Goal: Task Accomplishment & Management: Use online tool/utility

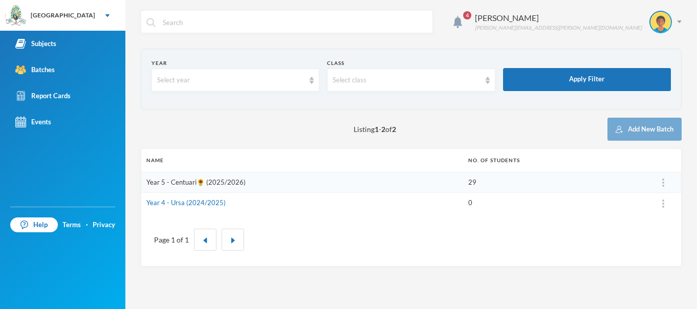
click at [212, 183] on link "Year 5 - Centuari🌻 (2025/2026)" at bounding box center [195, 182] width 99 height 8
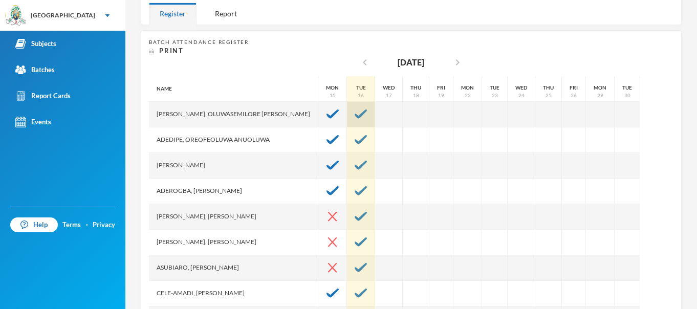
click at [355, 111] on img at bounding box center [361, 113] width 12 height 9
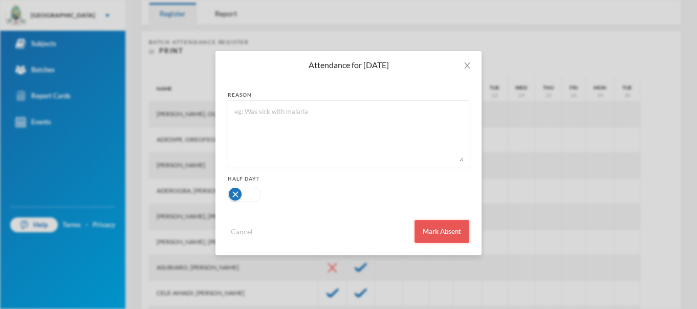
click at [442, 228] on button "Mark Absent" at bounding box center [441, 231] width 55 height 23
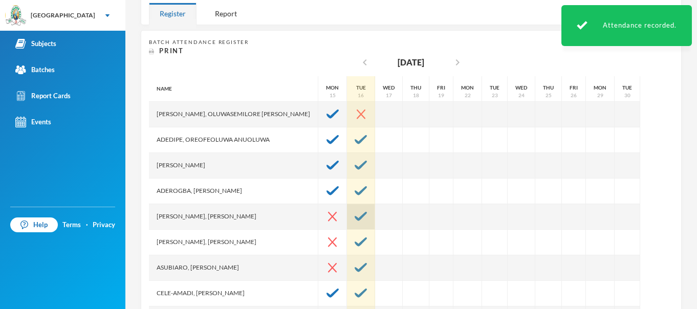
click at [347, 211] on div at bounding box center [361, 217] width 28 height 26
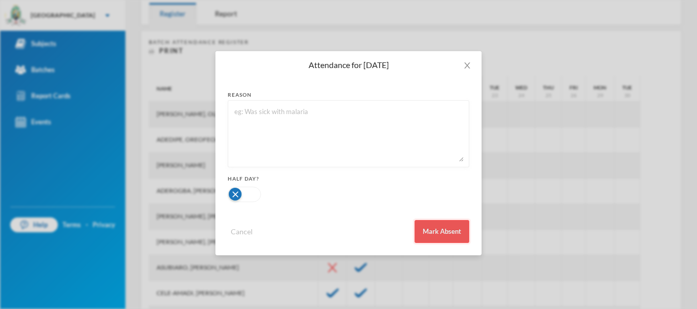
click at [421, 233] on button "Mark Absent" at bounding box center [441, 231] width 55 height 23
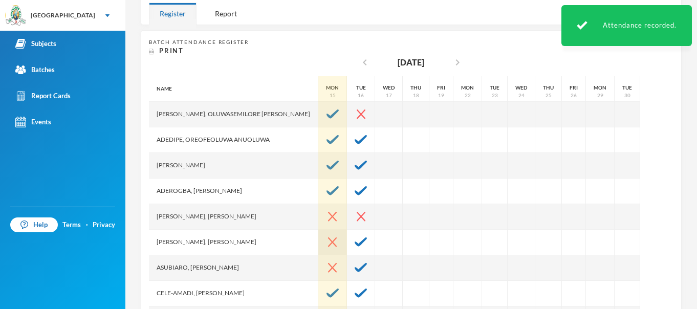
click at [328, 241] on img at bounding box center [332, 242] width 9 height 10
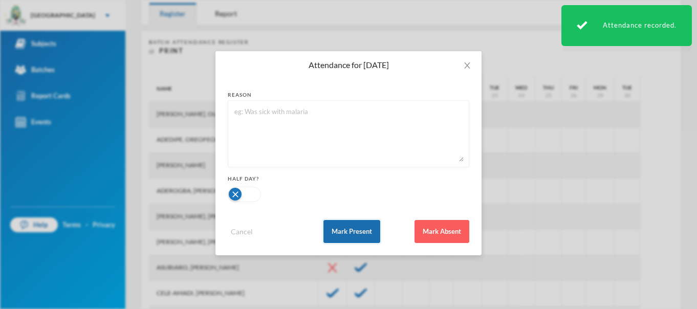
click at [357, 228] on button "Mark Present" at bounding box center [351, 231] width 57 height 23
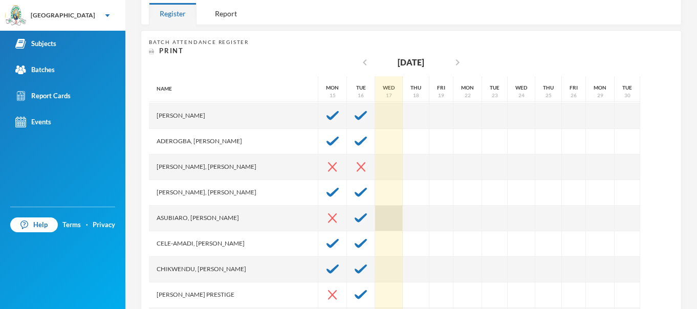
scroll to position [50, 0]
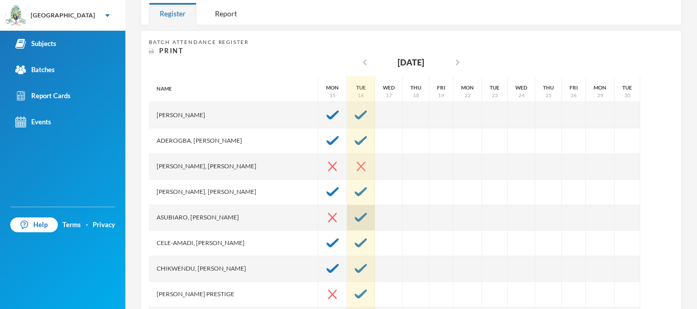
click at [347, 211] on div at bounding box center [361, 218] width 28 height 26
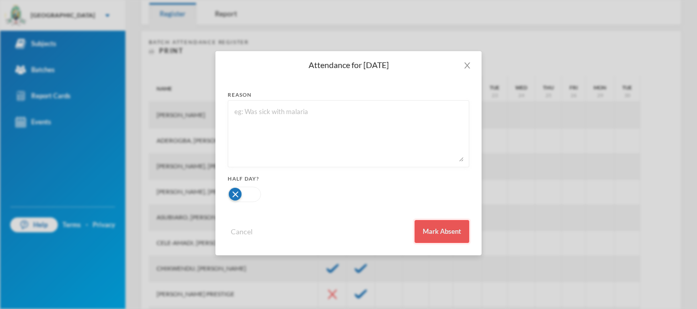
click at [433, 230] on button "Mark Absent" at bounding box center [441, 231] width 55 height 23
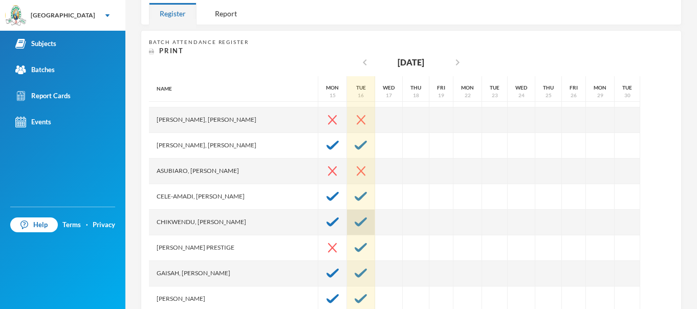
scroll to position [116, 0]
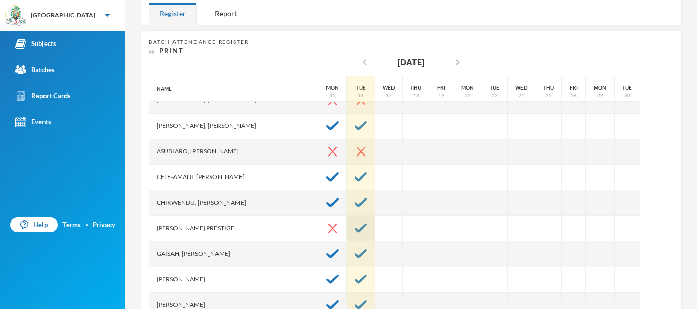
click at [355, 231] on img at bounding box center [361, 228] width 12 height 9
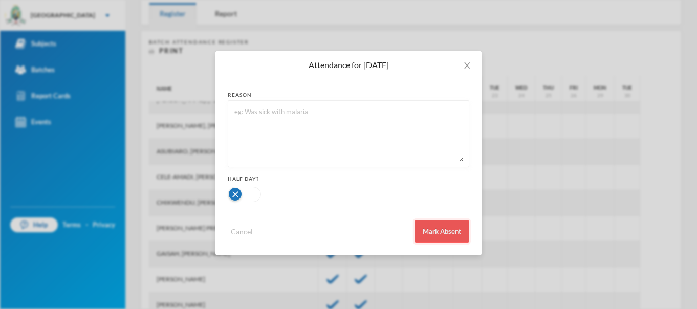
click at [432, 228] on button "Mark Absent" at bounding box center [441, 231] width 55 height 23
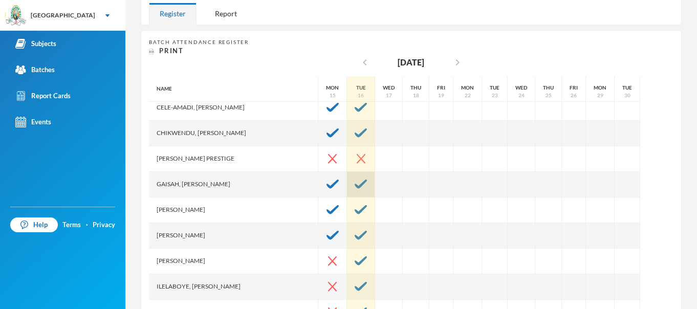
scroll to position [187, 0]
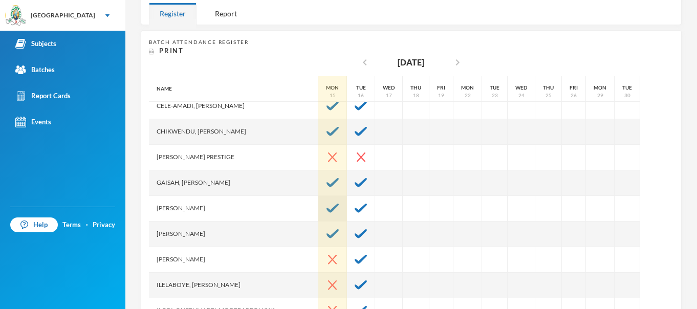
click at [326, 211] on img at bounding box center [332, 208] width 12 height 9
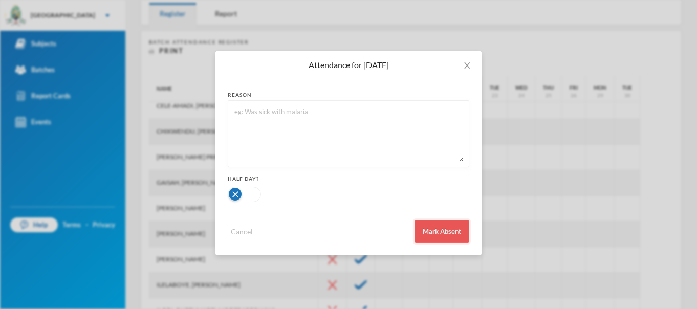
click at [438, 230] on button "Mark Absent" at bounding box center [441, 231] width 55 height 23
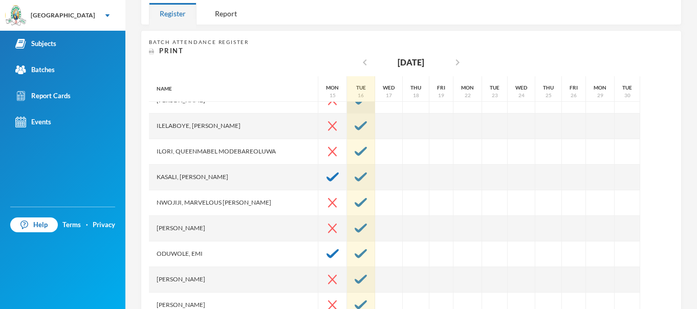
scroll to position [347, 0]
click at [347, 157] on div at bounding box center [361, 151] width 28 height 26
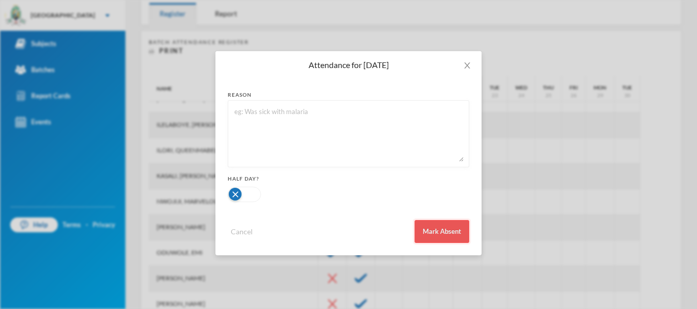
click at [428, 225] on button "Mark Absent" at bounding box center [441, 231] width 55 height 23
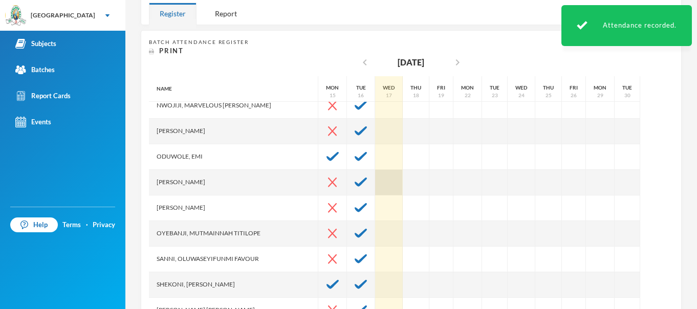
scroll to position [444, 0]
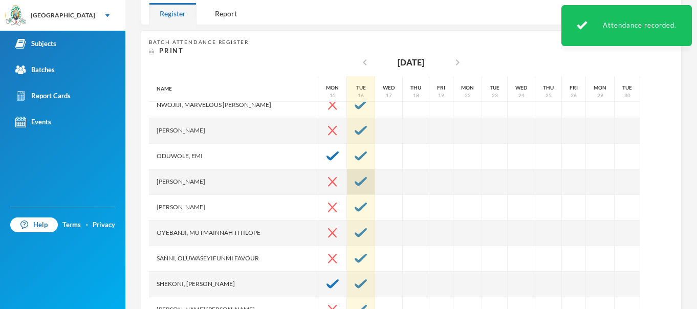
click at [355, 186] on img at bounding box center [361, 181] width 12 height 9
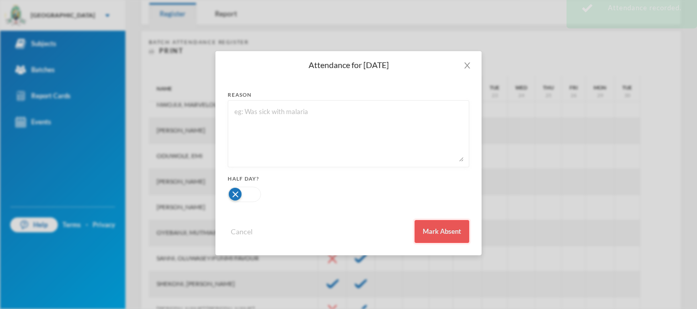
click at [434, 228] on button "Mark Absent" at bounding box center [441, 231] width 55 height 23
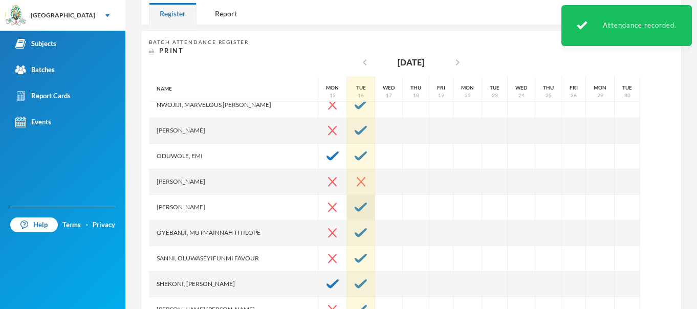
click at [355, 208] on img at bounding box center [361, 207] width 12 height 9
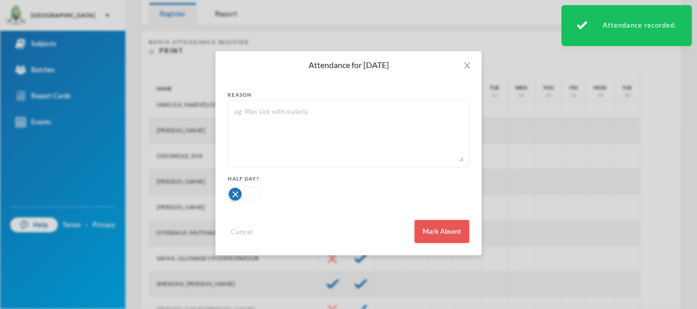
click at [441, 227] on button "Mark Absent" at bounding box center [441, 231] width 55 height 23
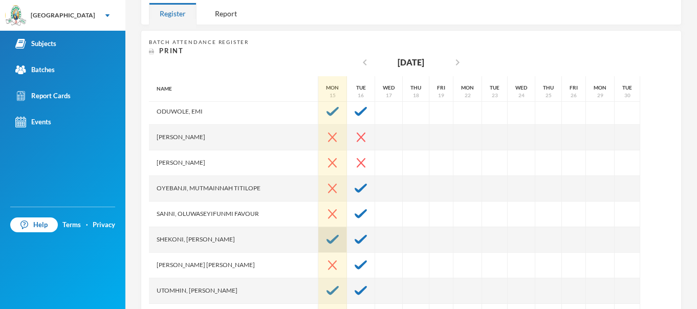
scroll to position [503, 0]
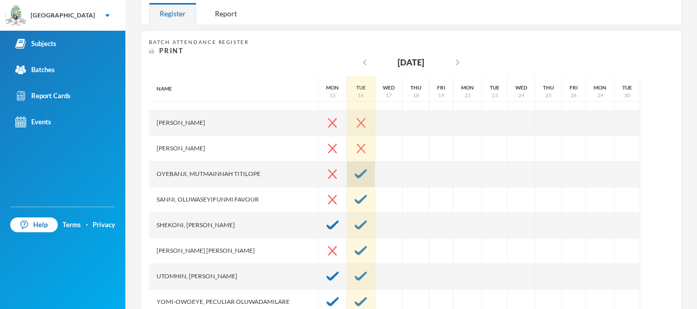
click at [347, 179] on div at bounding box center [361, 175] width 28 height 26
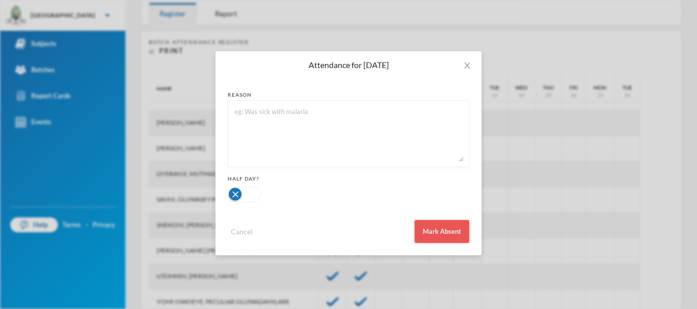
click at [437, 228] on button "Mark Absent" at bounding box center [441, 231] width 55 height 23
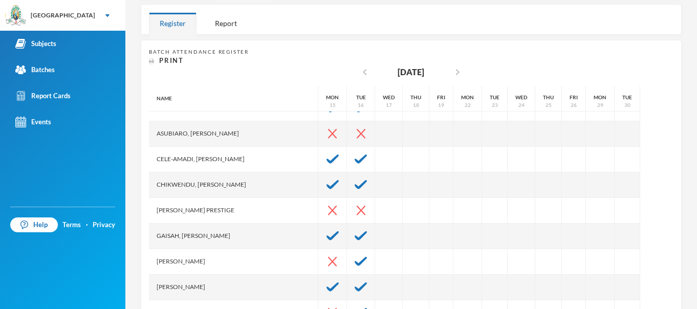
scroll to position [144, 0]
